Goal: Navigation & Orientation: Go to known website

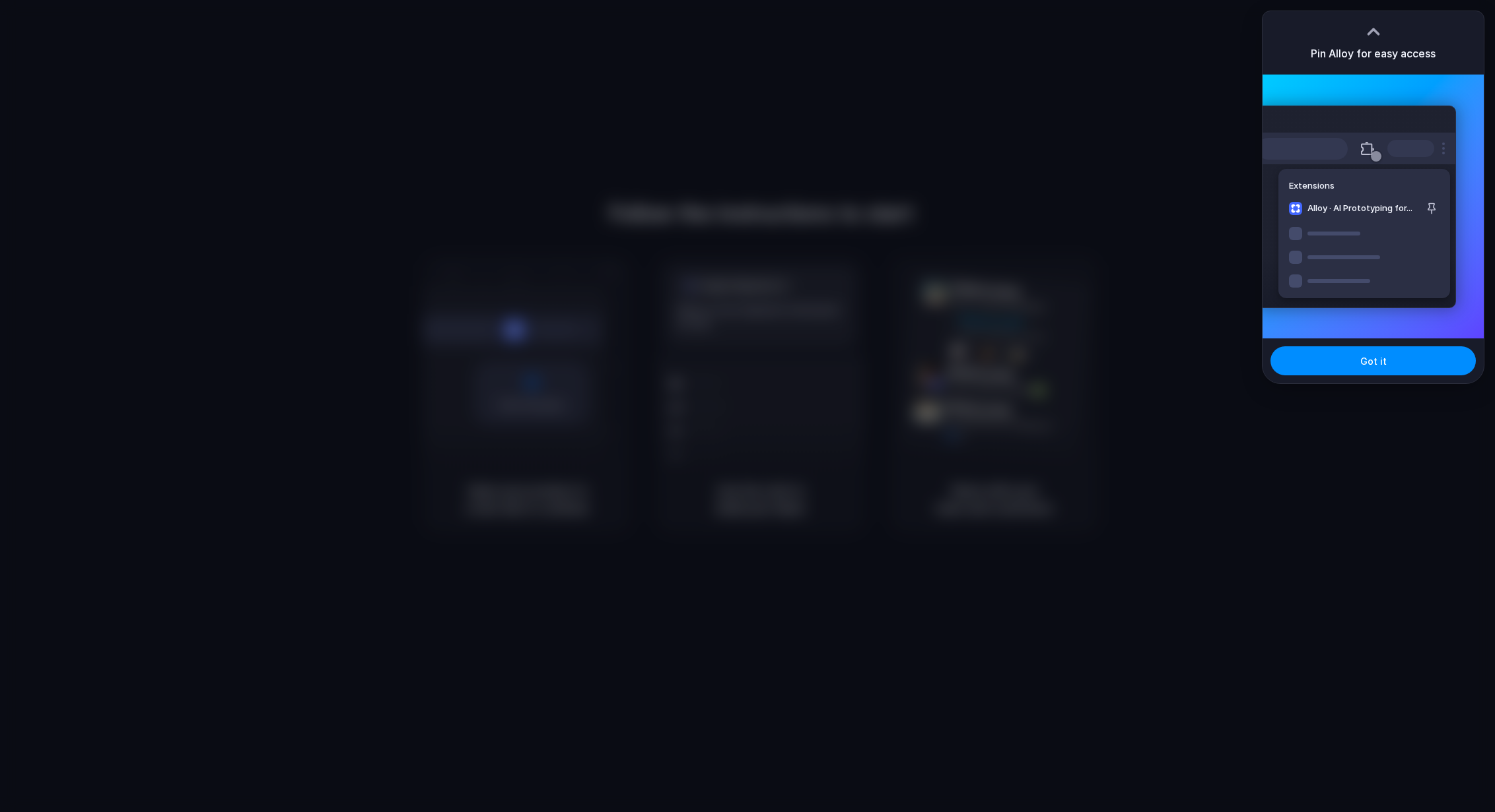
click at [1406, 377] on div "Got it" at bounding box center [1373, 361] width 221 height 45
click at [1406, 366] on button "Got it" at bounding box center [1373, 361] width 206 height 29
